Goal: Book appointment/travel/reservation

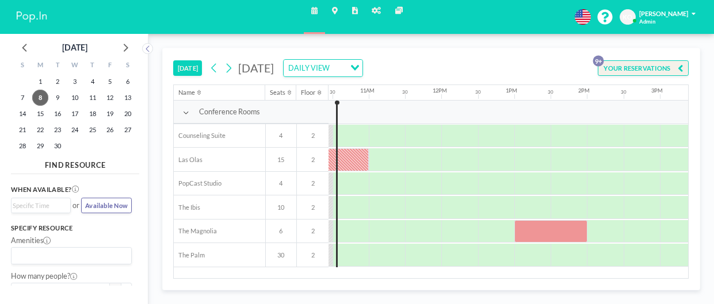
scroll to position [0, 761]
click at [546, 234] on div at bounding box center [550, 231] width 73 height 23
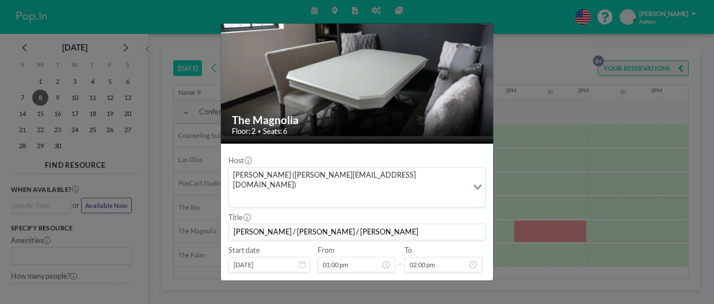
scroll to position [0, 0]
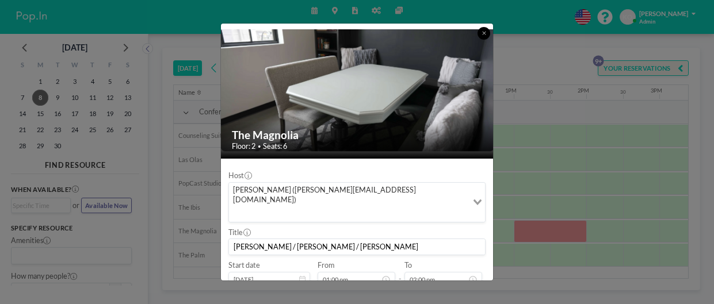
click at [485, 38] on button at bounding box center [483, 33] width 13 height 13
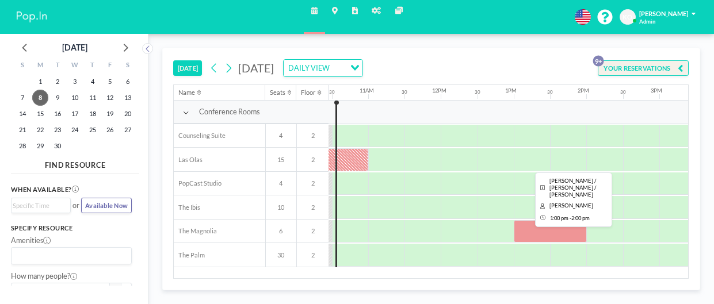
click at [537, 234] on div at bounding box center [550, 231] width 73 height 23
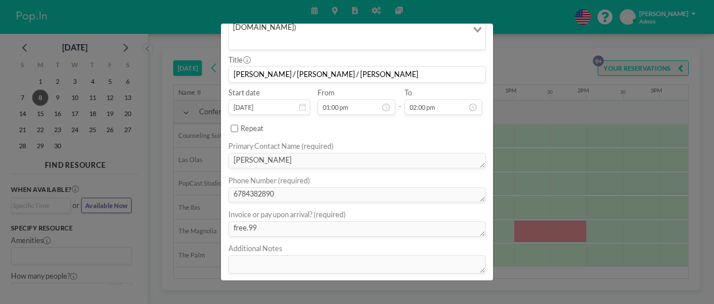
scroll to position [173, 0]
click at [544, 238] on div "The Magnolia Floor: 2 • Seats: 6 Host [PERSON_NAME] ([PERSON_NAME][EMAIL_ADDRES…" at bounding box center [357, 152] width 714 height 304
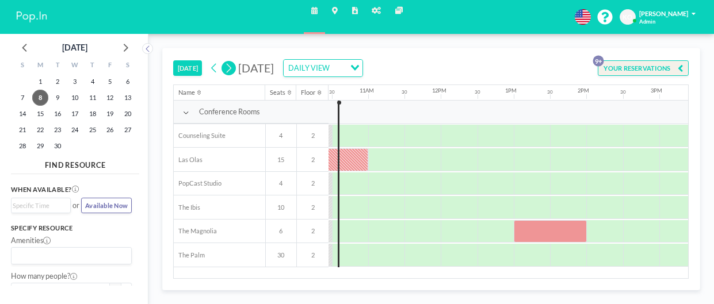
click at [231, 68] on icon at bounding box center [228, 69] width 9 height 14
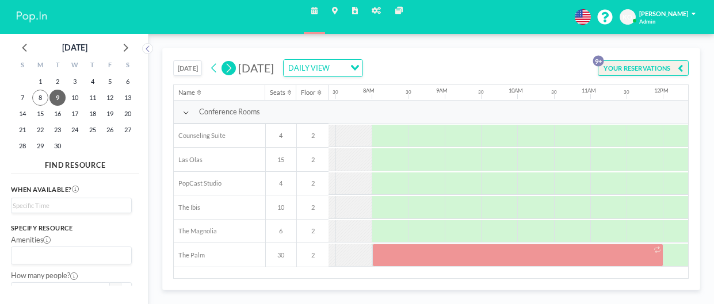
scroll to position [0, 552]
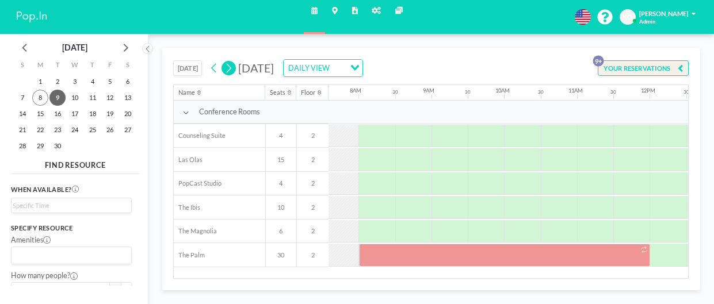
click at [519, 258] on div at bounding box center [504, 255] width 291 height 23
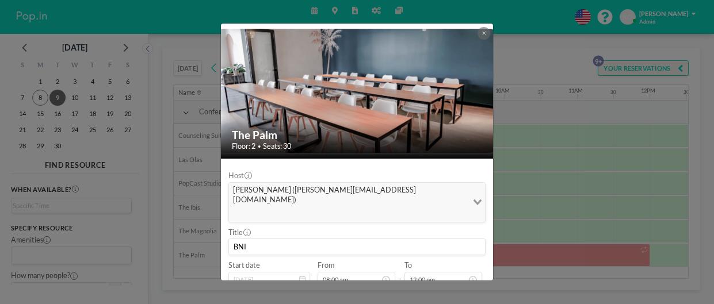
click at [484, 33] on icon at bounding box center [484, 32] width 4 height 5
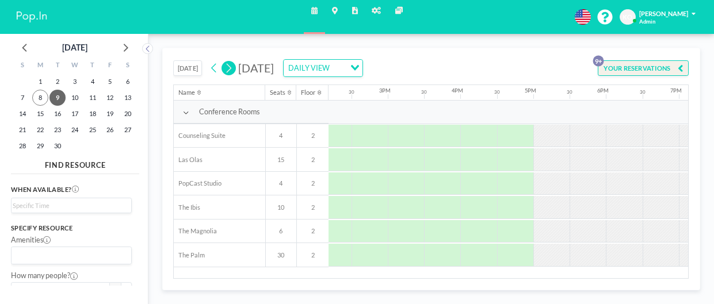
scroll to position [0, 1043]
click at [230, 67] on icon at bounding box center [228, 69] width 9 height 14
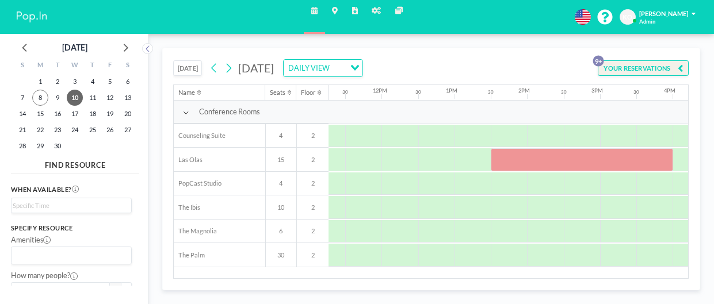
scroll to position [0, 822]
click at [595, 162] on div at bounding box center [580, 159] width 182 height 23
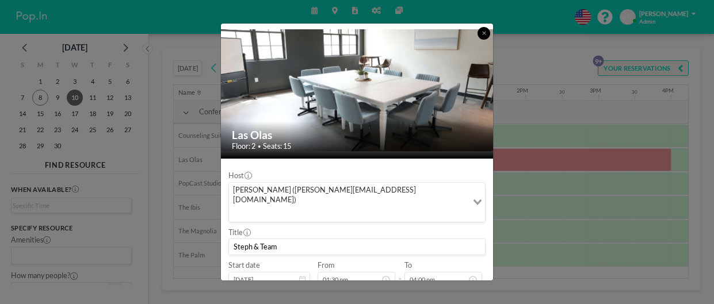
click at [483, 39] on button at bounding box center [483, 33] width 13 height 13
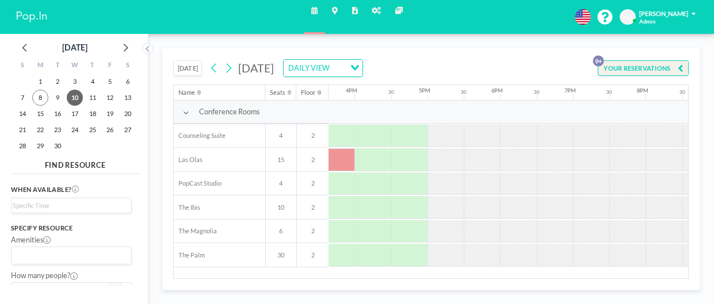
scroll to position [0, 1140]
click at [234, 66] on button at bounding box center [228, 68] width 14 height 14
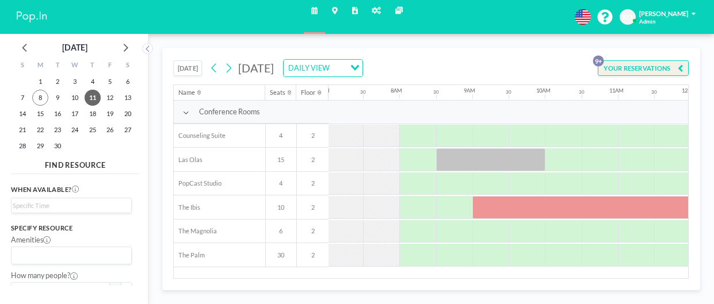
scroll to position [0, 518]
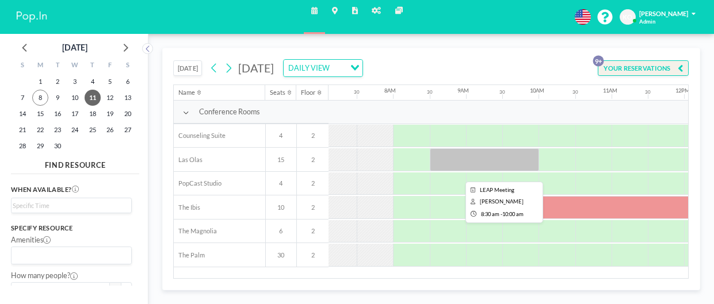
click at [489, 166] on div at bounding box center [484, 159] width 109 height 23
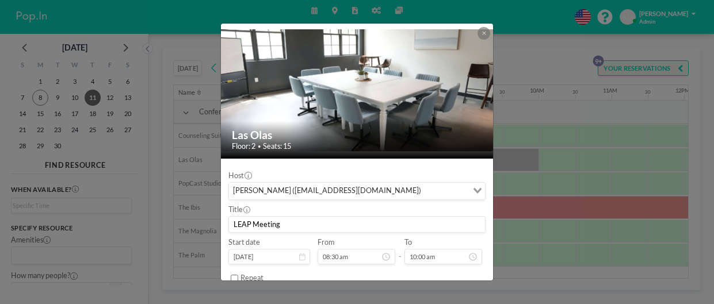
click at [242, 225] on input "LEAP Meeting" at bounding box center [357, 225] width 256 height 16
click at [484, 29] on button at bounding box center [483, 33] width 13 height 13
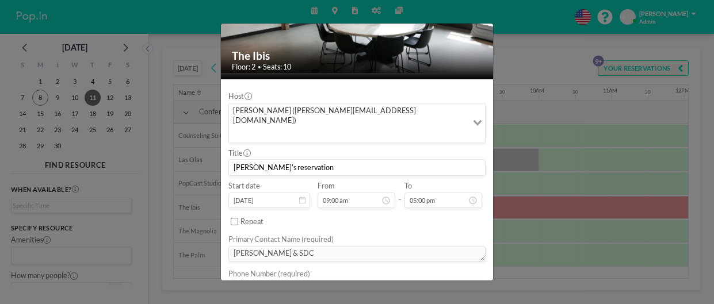
scroll to position [0, 0]
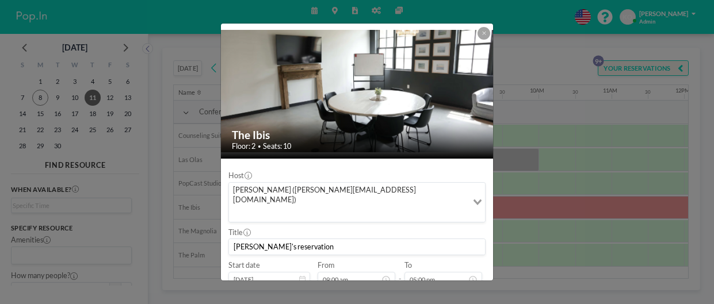
click at [483, 34] on icon at bounding box center [483, 33] width 3 height 3
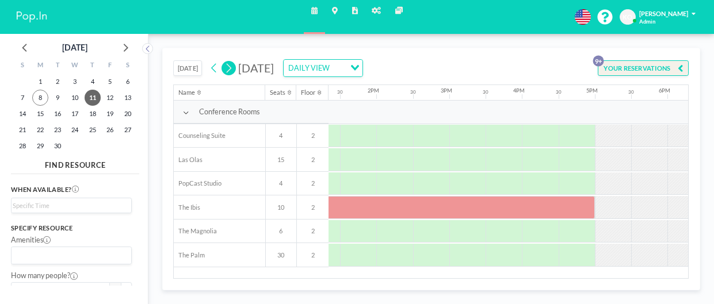
scroll to position [0, 1011]
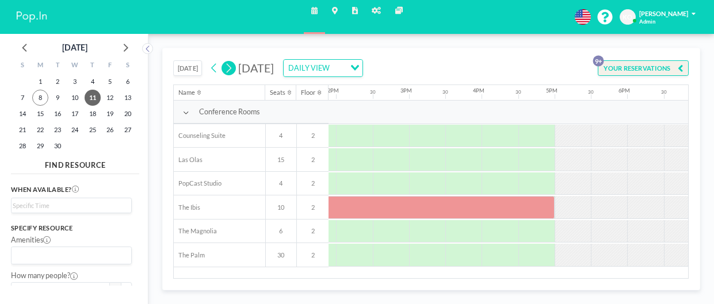
click at [231, 67] on icon at bounding box center [228, 69] width 9 height 14
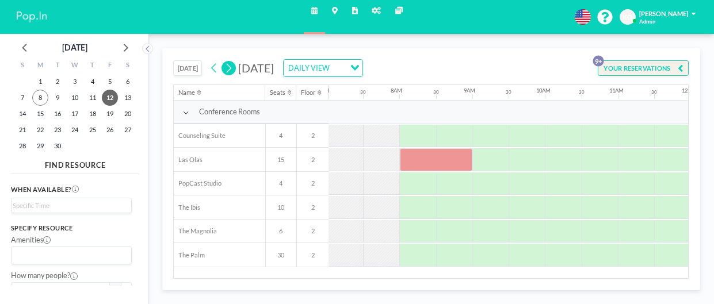
scroll to position [0, 518]
click at [435, 167] on div at bounding box center [429, 159] width 73 height 23
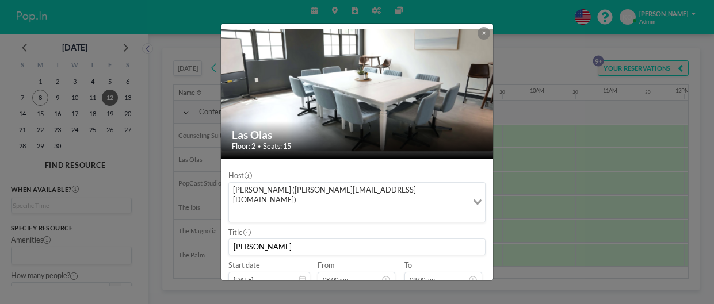
click at [484, 33] on icon at bounding box center [483, 33] width 3 height 3
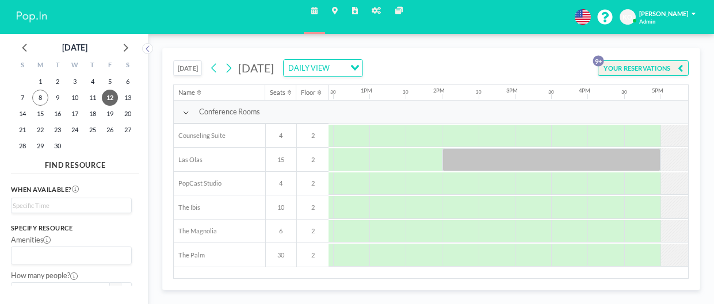
scroll to position [0, 907]
click at [497, 153] on div at bounding box center [550, 159] width 219 height 23
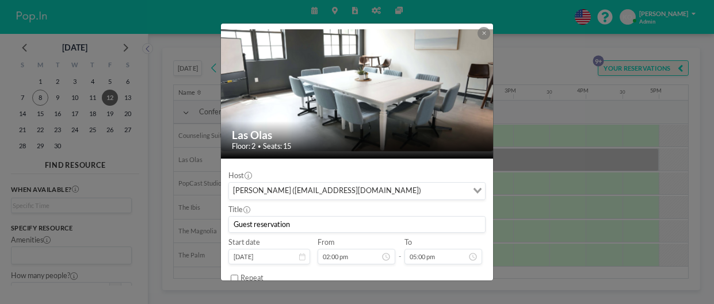
click at [259, 194] on div "[PERSON_NAME] ([EMAIL_ADDRESS][DOMAIN_NAME])" at bounding box center [348, 190] width 238 height 14
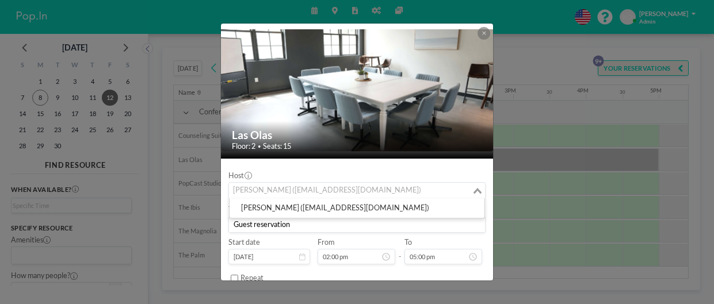
click at [259, 194] on input "Search for option" at bounding box center [350, 191] width 240 height 12
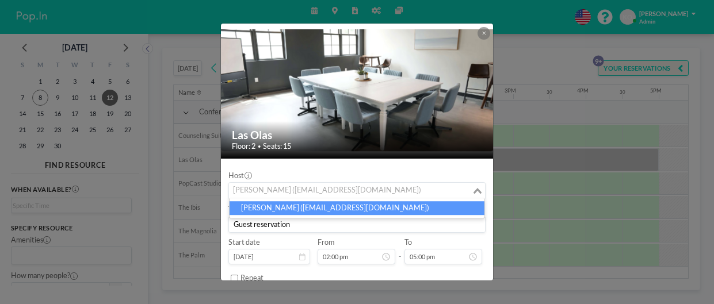
drag, startPoint x: 233, startPoint y: 191, endPoint x: 386, endPoint y: 197, distance: 153.1
click at [386, 197] on div "[PERSON_NAME] ([EMAIL_ADDRESS][DOMAIN_NAME]) Loading..." at bounding box center [357, 191] width 256 height 17
click at [366, 208] on li "[PERSON_NAME] ([EMAIL_ADDRESS][DOMAIN_NAME])" at bounding box center [357, 208] width 255 height 14
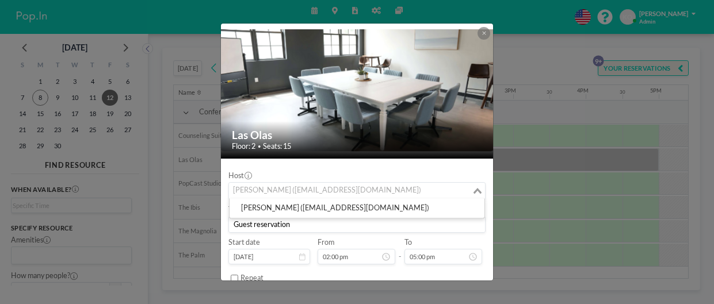
drag, startPoint x: 233, startPoint y: 190, endPoint x: 334, endPoint y: 184, distance: 100.9
click at [334, 184] on div "[PERSON_NAME] ([EMAIL_ADDRESS][DOMAIN_NAME])" at bounding box center [350, 190] width 243 height 14
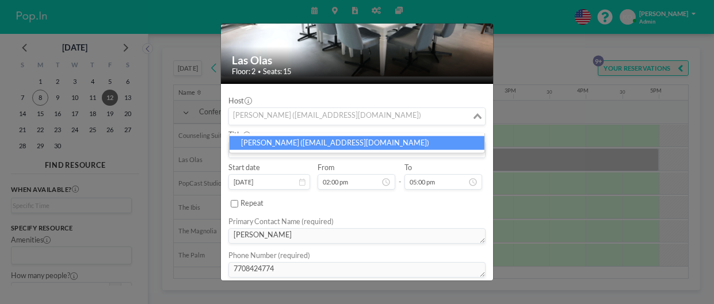
scroll to position [0, 0]
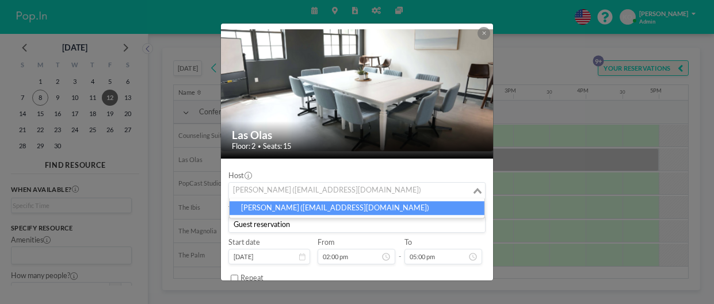
click at [483, 33] on icon at bounding box center [483, 33] width 3 height 3
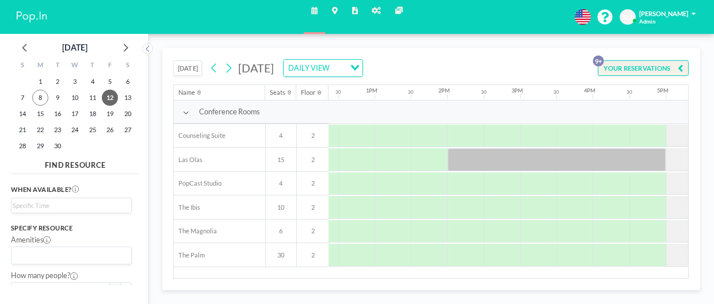
scroll to position [0, 896]
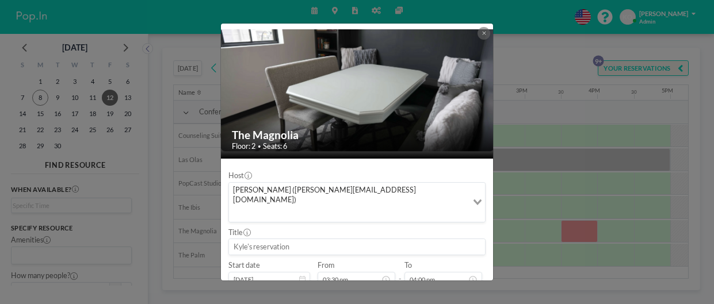
click at [484, 33] on icon at bounding box center [484, 32] width 4 height 5
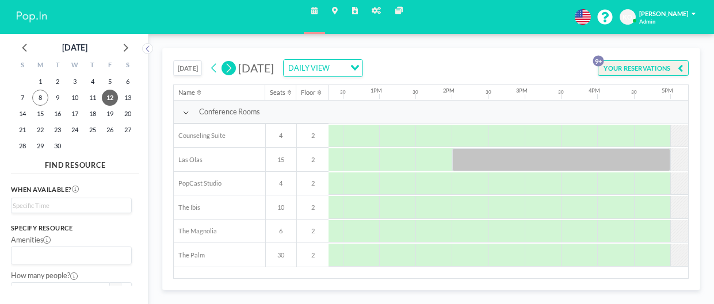
click at [228, 71] on icon at bounding box center [228, 69] width 9 height 14
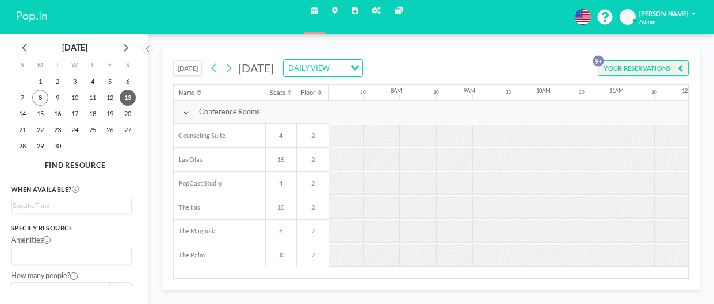
scroll to position [0, 518]
click at [234, 65] on button at bounding box center [228, 68] width 14 height 14
click at [235, 64] on button at bounding box center [228, 68] width 14 height 14
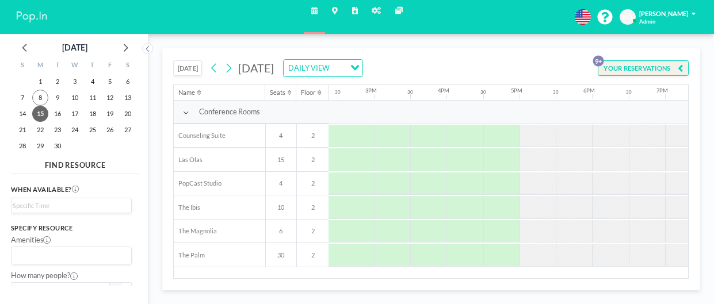
scroll to position [0, 1050]
click at [230, 64] on icon at bounding box center [228, 69] width 9 height 14
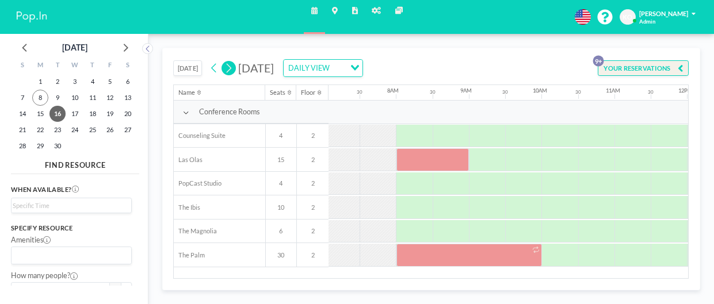
scroll to position [0, 518]
click at [422, 156] on div at bounding box center [429, 159] width 73 height 23
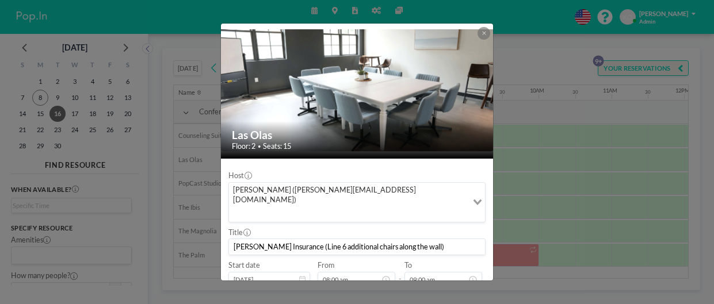
click at [483, 33] on icon at bounding box center [483, 33] width 3 height 3
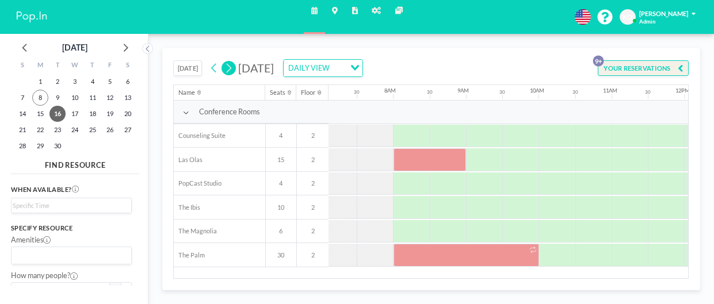
click at [431, 259] on div at bounding box center [466, 255] width 146 height 23
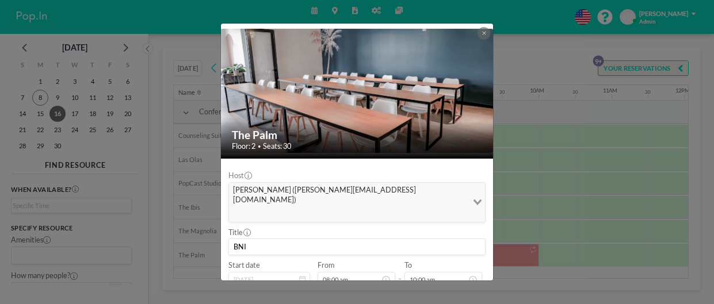
click at [484, 33] on icon at bounding box center [483, 33] width 3 height 3
